Goal: Task Accomplishment & Management: Manage account settings

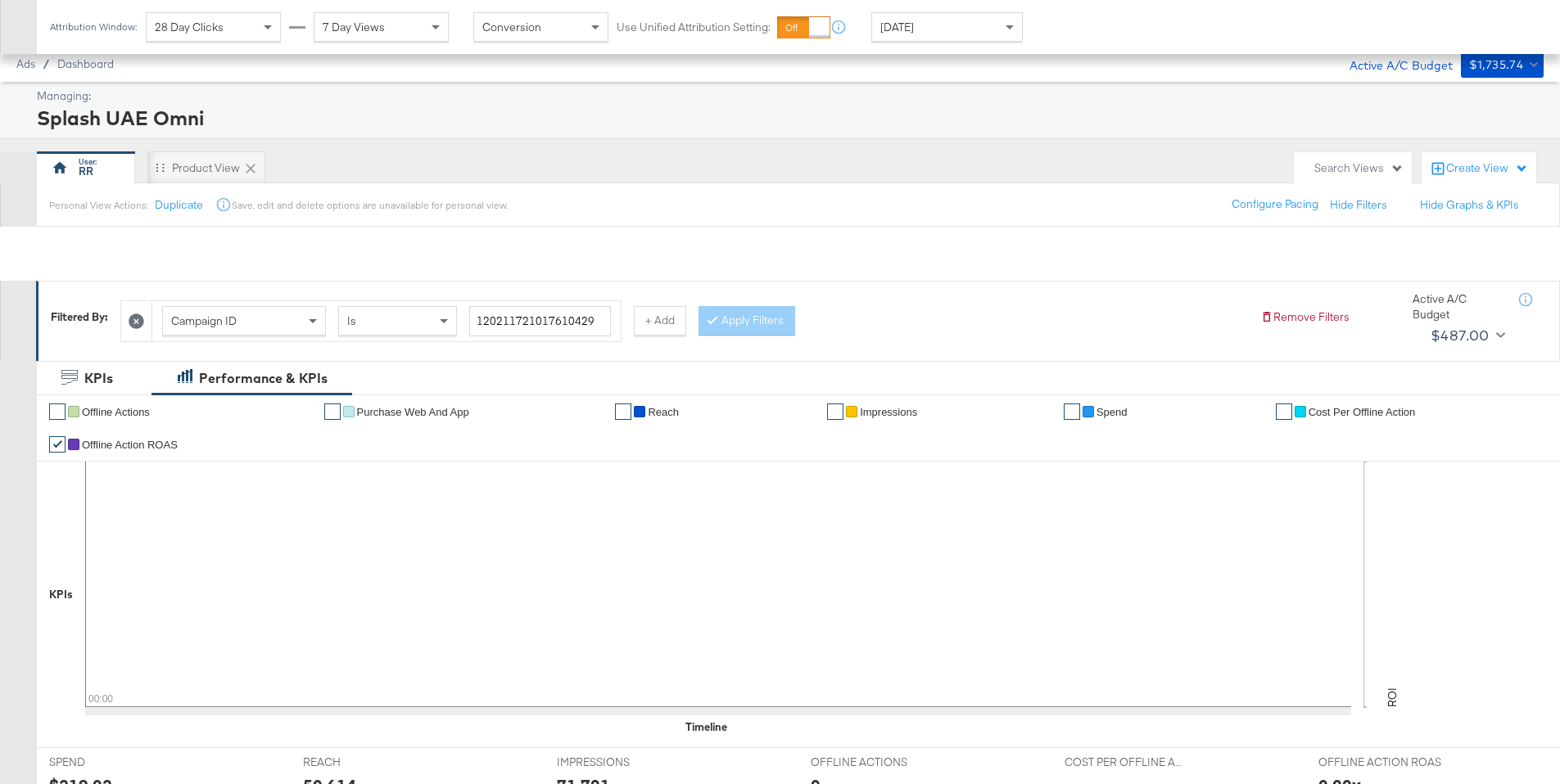
scroll to position [590, 0]
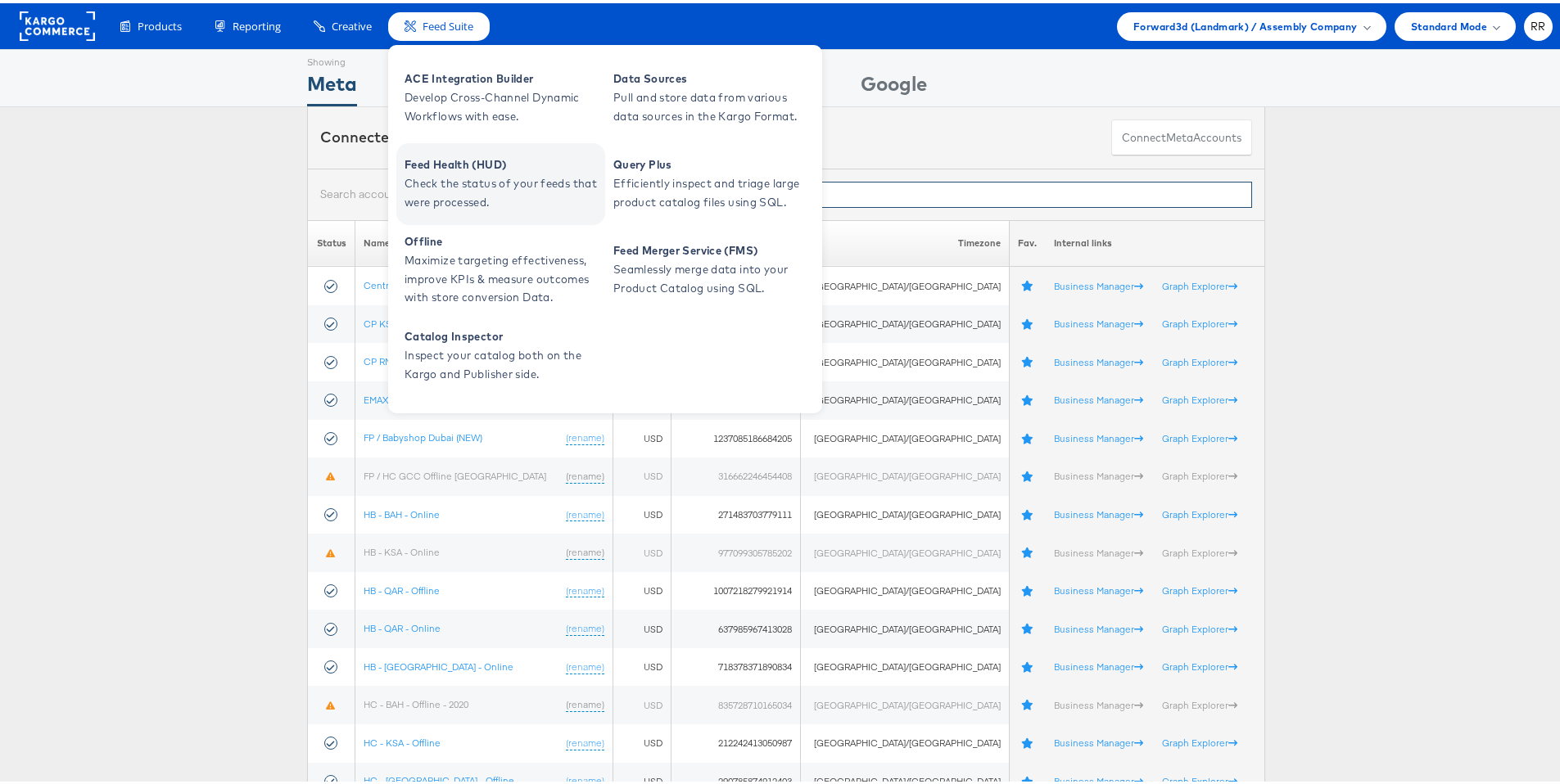
paste input "166760197208266"
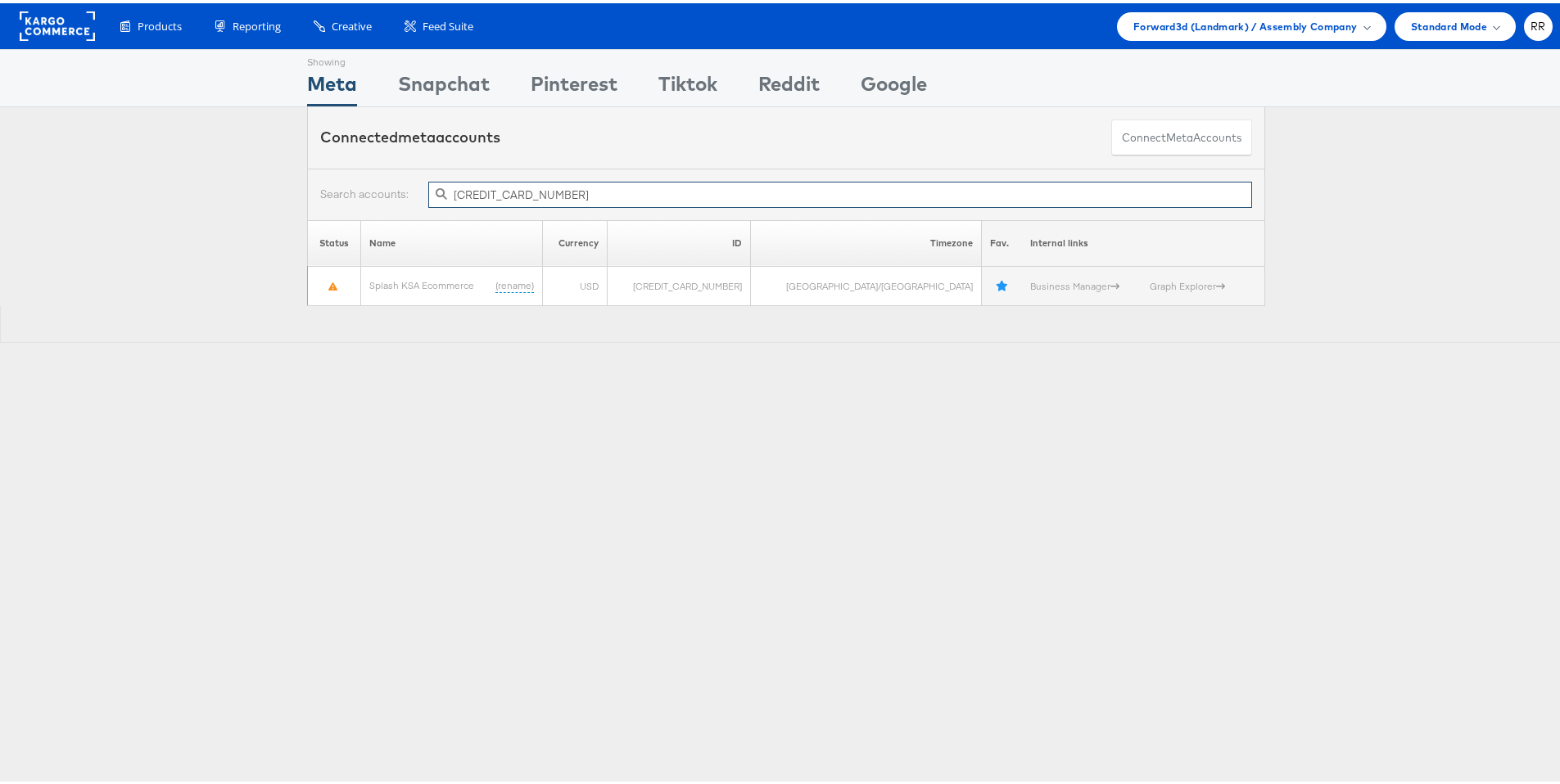
type input "166760197208266"
click at [271, 334] on div at bounding box center [786, 321] width 1572 height 37
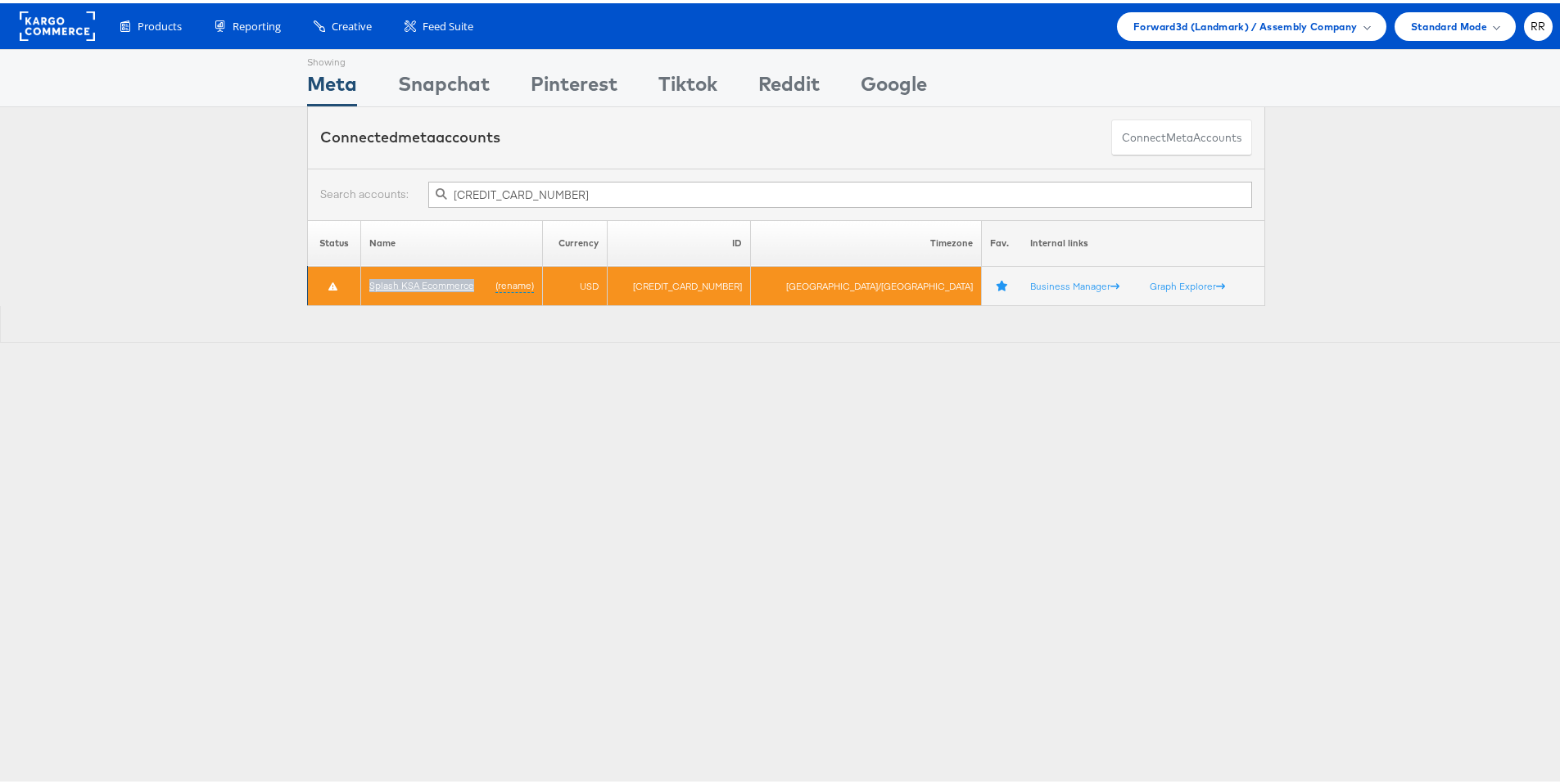
click at [431, 286] on link "Splash KSA Ecommerce" at bounding box center [421, 282] width 105 height 12
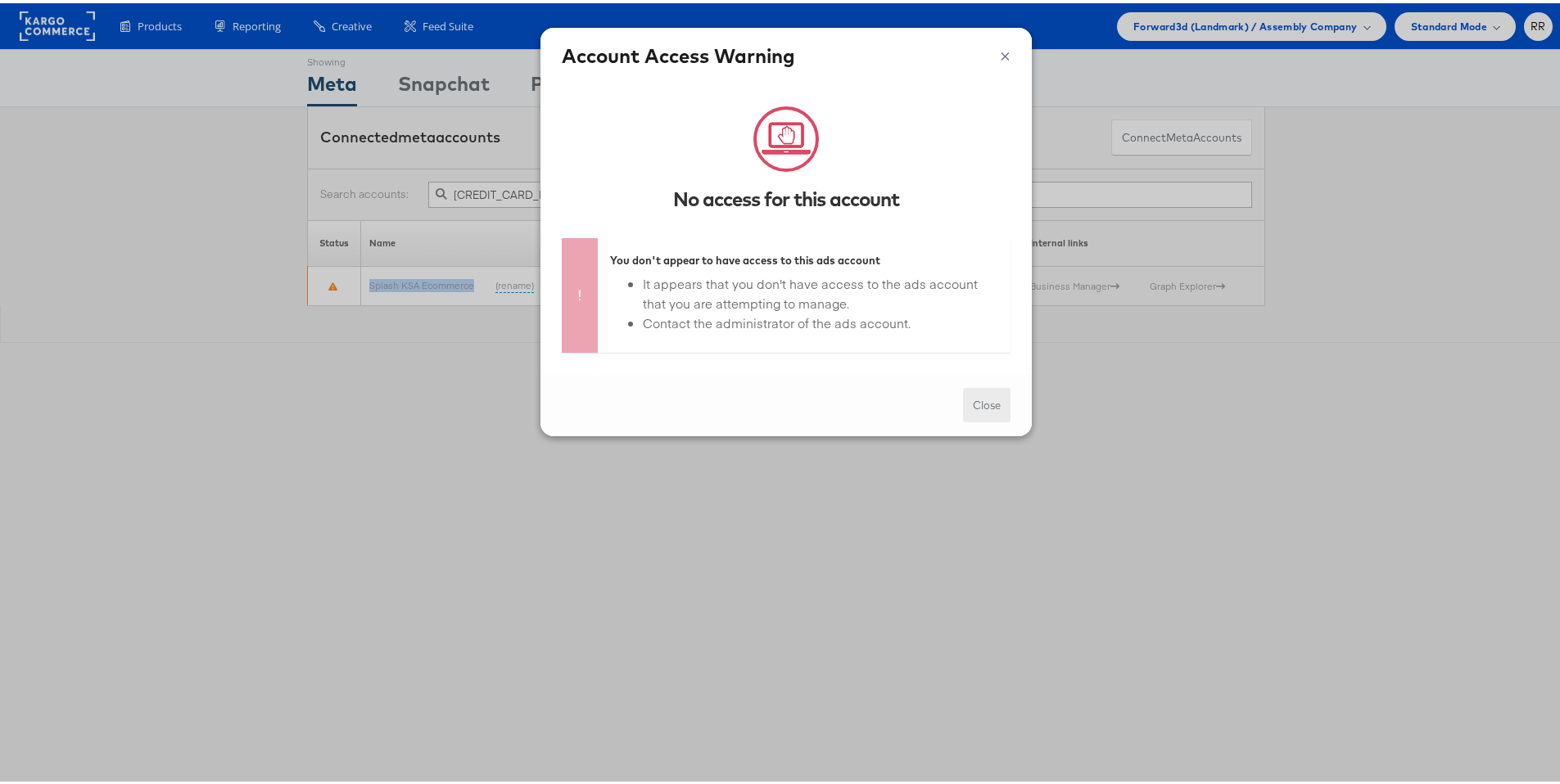
click at [985, 409] on button "Close" at bounding box center [986, 402] width 48 height 36
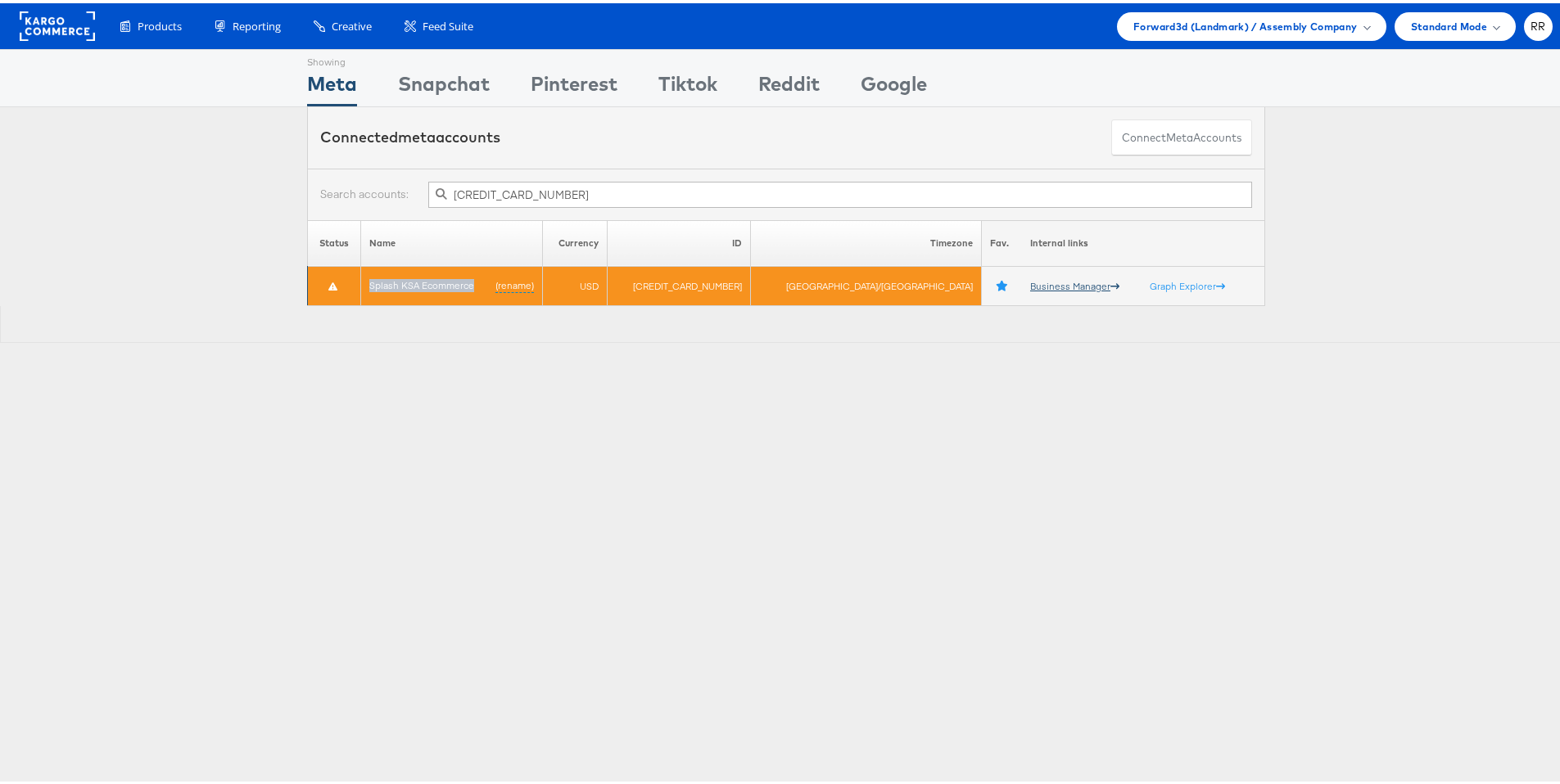
click at [1030, 282] on link "Business Manager" at bounding box center [1074, 282] width 89 height 12
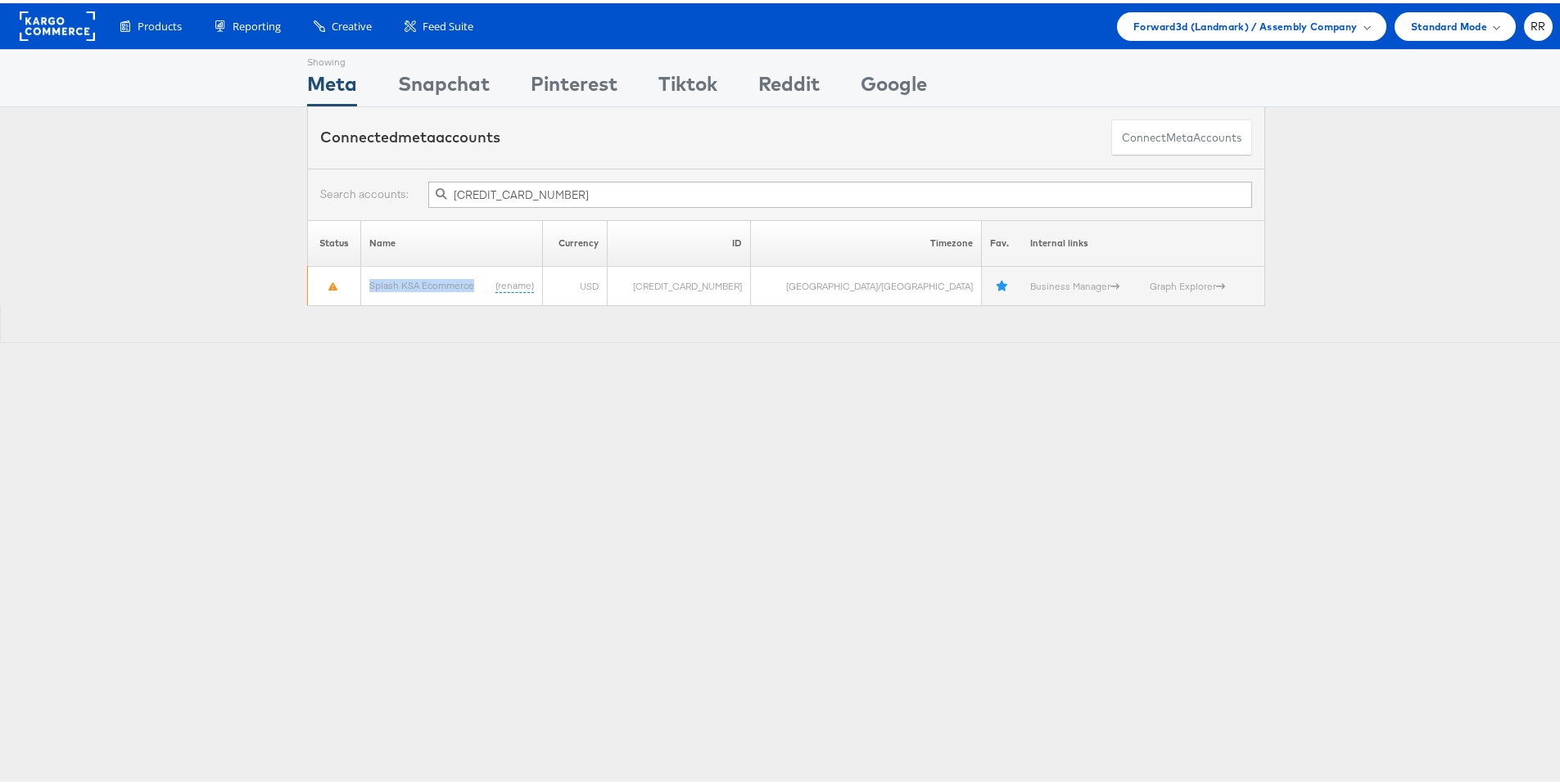
click at [59, 25] on rect at bounding box center [57, 23] width 75 height 29
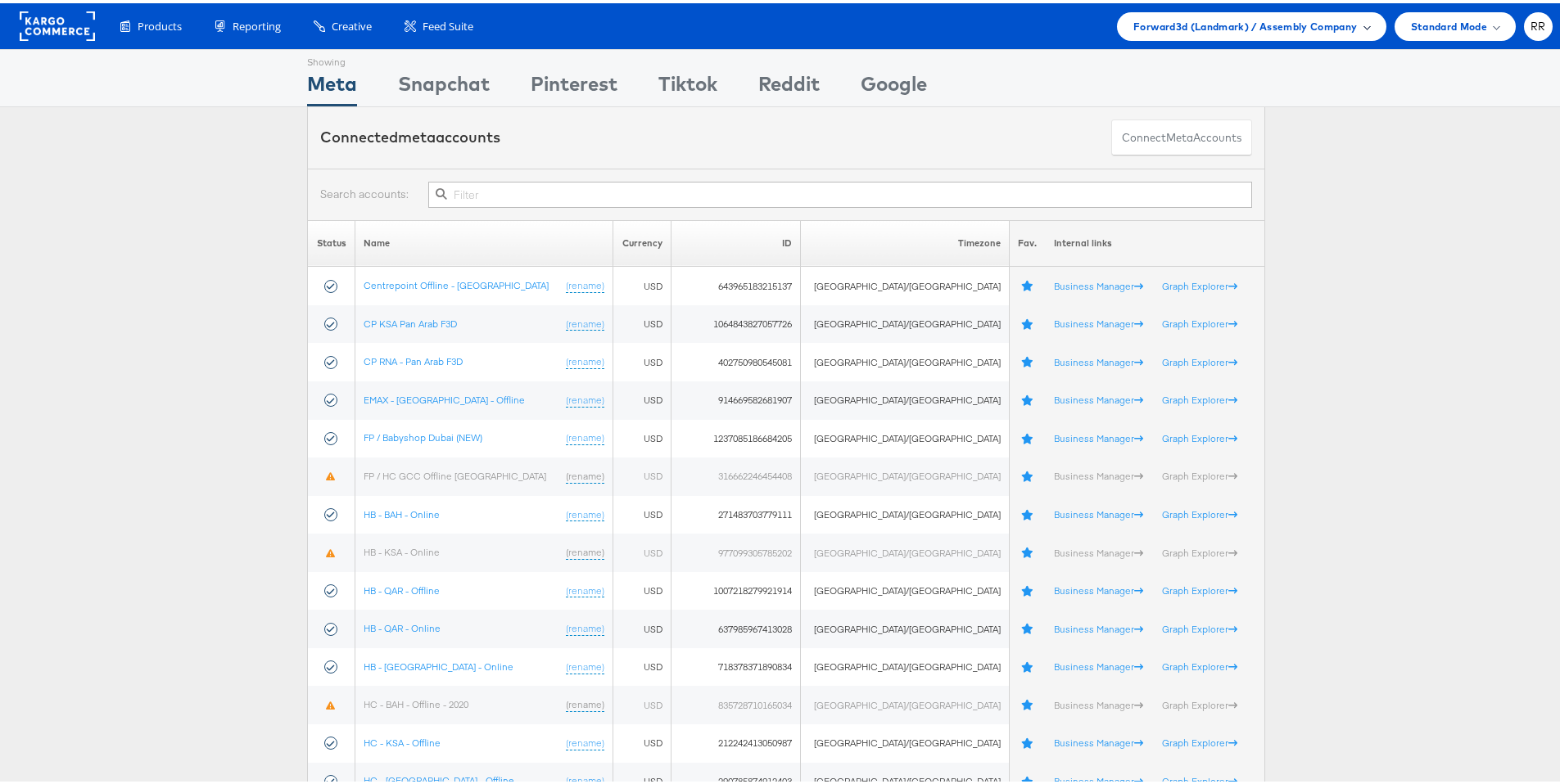
click at [1299, 30] on span "Forward3d (Landmark) / Assembly Company" at bounding box center [1245, 23] width 224 height 17
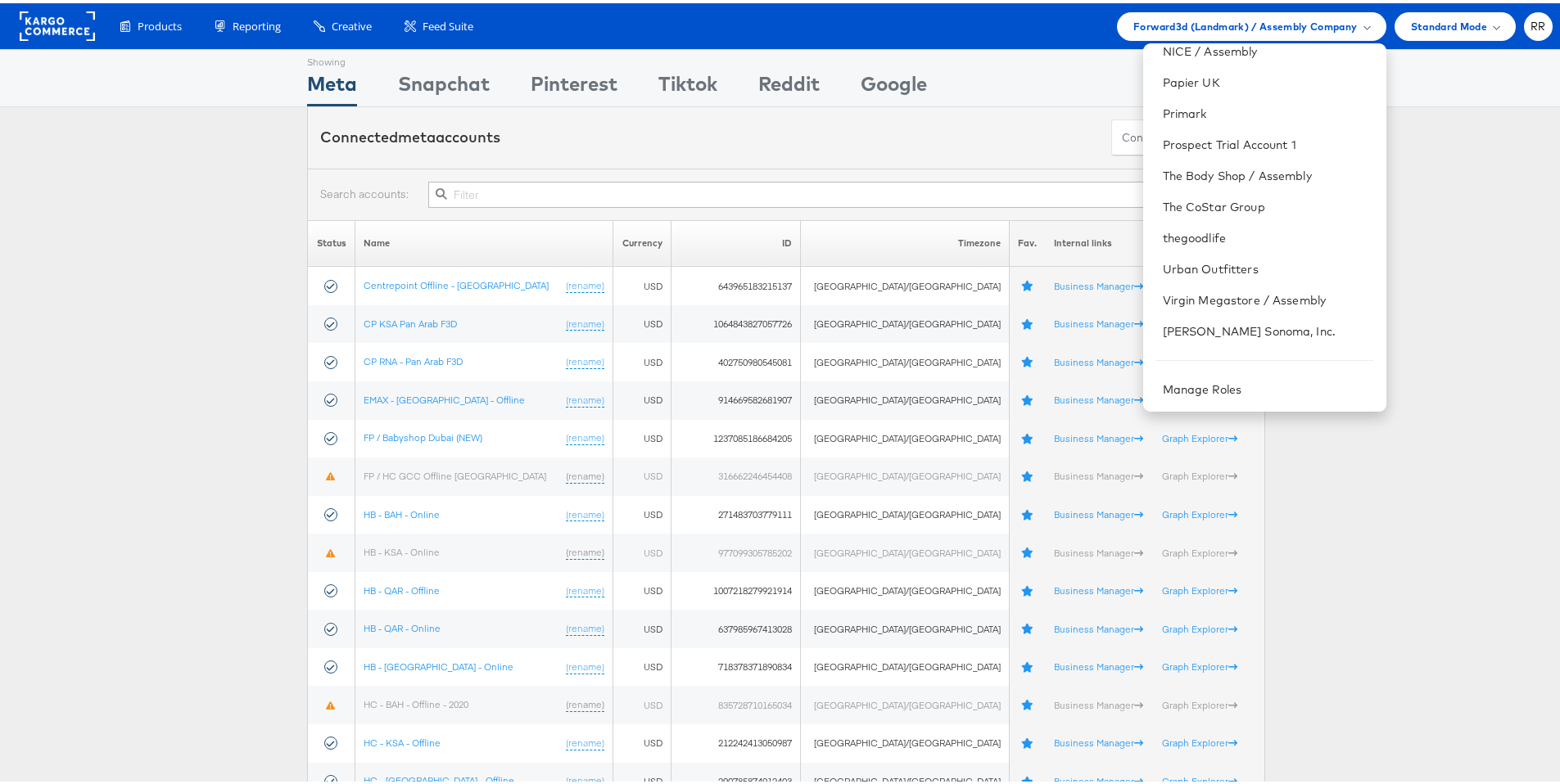
click at [58, 28] on rect at bounding box center [57, 23] width 75 height 29
